Goal: Task Accomplishment & Management: Use online tool/utility

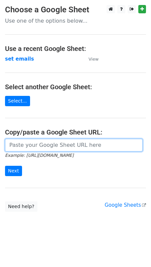
click at [25, 150] on input "url" at bounding box center [73, 145] width 137 height 13
click at [22, 148] on input "url" at bounding box center [73, 145] width 137 height 13
paste input "https://docs.google.com/spreadsheets/d/1WrXWIlwaZ1NTwh4CTaD13ygwS4zTfRDa8dxw1i-…"
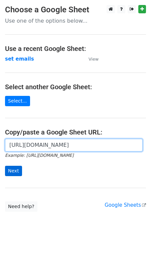
type input "https://docs.google.com/spreadsheets/d/1WrXWIlwaZ1NTwh4CTaD13ygwS4zTfRDa8dxw1i-…"
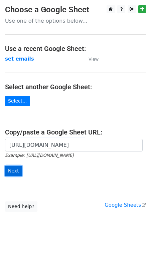
click at [15, 172] on input "Next" at bounding box center [13, 171] width 17 height 10
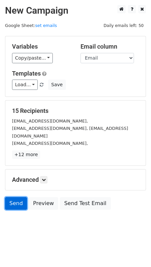
click at [21, 197] on link "Send" at bounding box center [16, 203] width 22 height 13
